Goal: Task Accomplishment & Management: Manage account settings

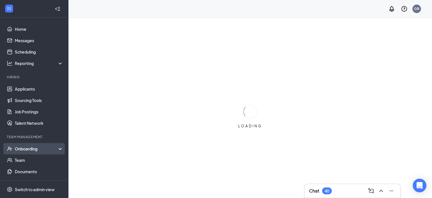
click at [25, 151] on div "Onboarding" at bounding box center [37, 149] width 44 height 6
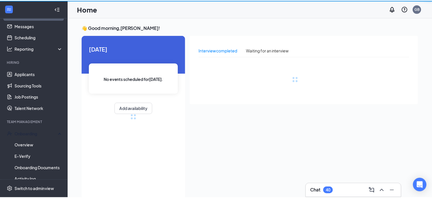
scroll to position [28, 0]
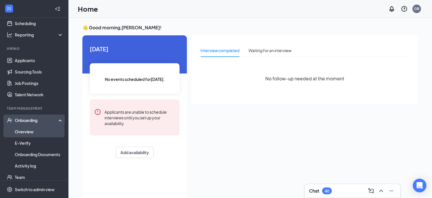
click at [31, 129] on link "Overview" at bounding box center [39, 131] width 49 height 11
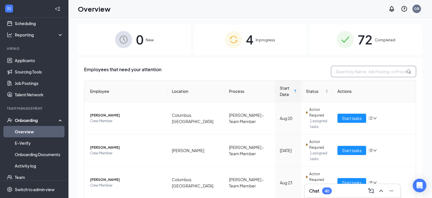
click at [372, 73] on input "text" at bounding box center [373, 71] width 85 height 11
type input "[PERSON_NAME]"
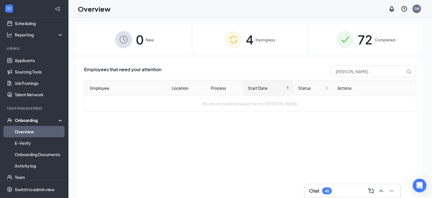
click at [377, 37] on span "Completed" at bounding box center [385, 40] width 21 height 6
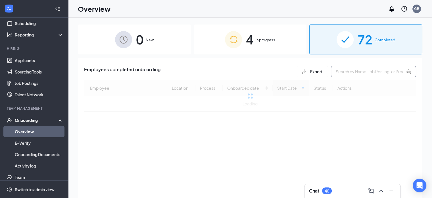
click at [368, 74] on input "text" at bounding box center [373, 71] width 85 height 11
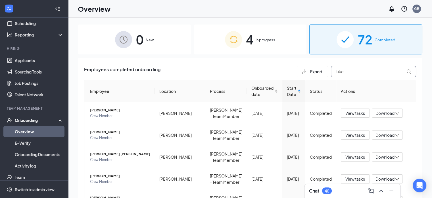
type input "luke"
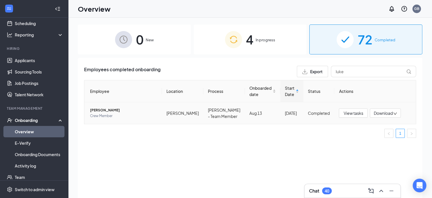
click at [122, 108] on span "[PERSON_NAME]" at bounding box center [123, 110] width 67 height 6
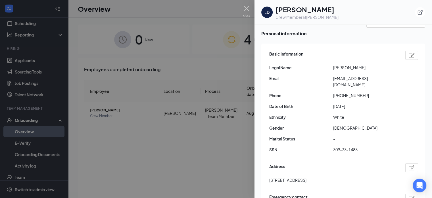
scroll to position [28, 0]
click at [248, 12] on img at bounding box center [246, 11] width 7 height 11
